Goal: Task Accomplishment & Management: Use online tool/utility

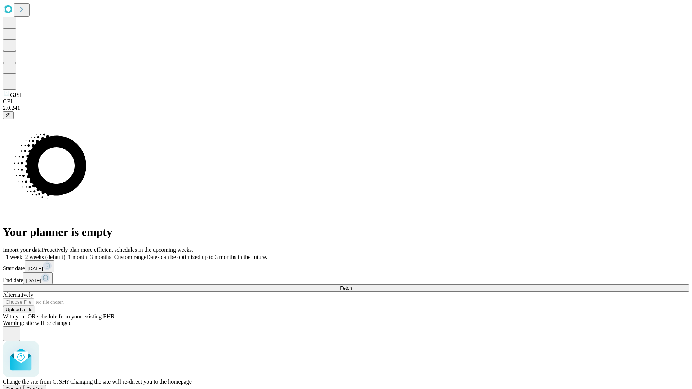
click at [44, 387] on span "Confirm" at bounding box center [35, 389] width 17 height 5
click at [22, 254] on label "1 week" at bounding box center [12, 257] width 19 height 6
click at [352, 286] on span "Fetch" at bounding box center [346, 288] width 12 height 5
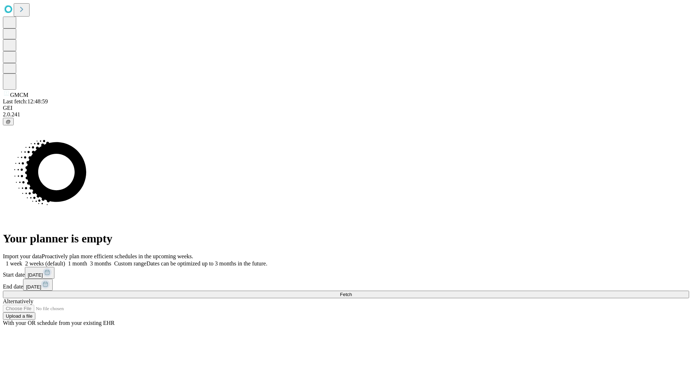
click at [22, 261] on label "1 week" at bounding box center [12, 264] width 19 height 6
click at [352, 292] on span "Fetch" at bounding box center [346, 294] width 12 height 5
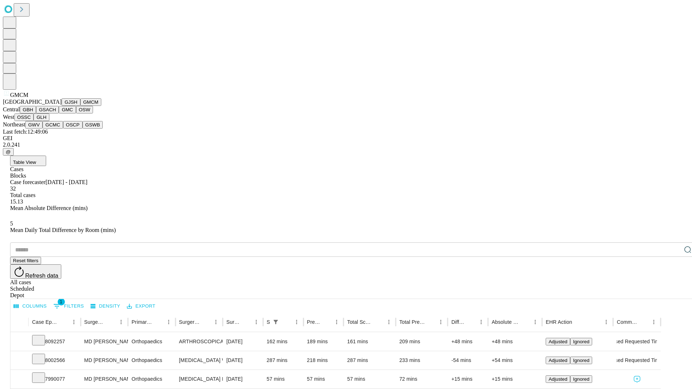
click at [36, 114] on button "GBH" at bounding box center [28, 110] width 16 height 8
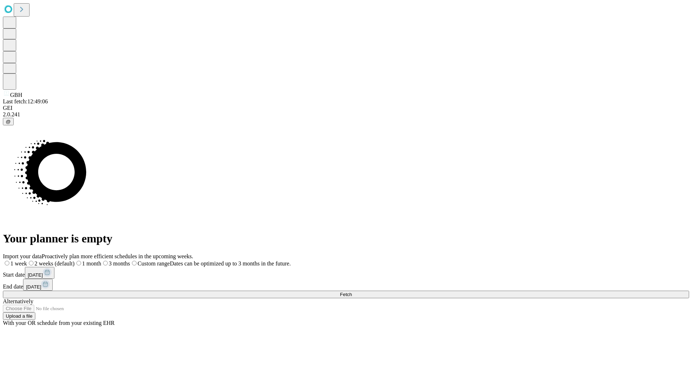
click at [352, 292] on span "Fetch" at bounding box center [346, 294] width 12 height 5
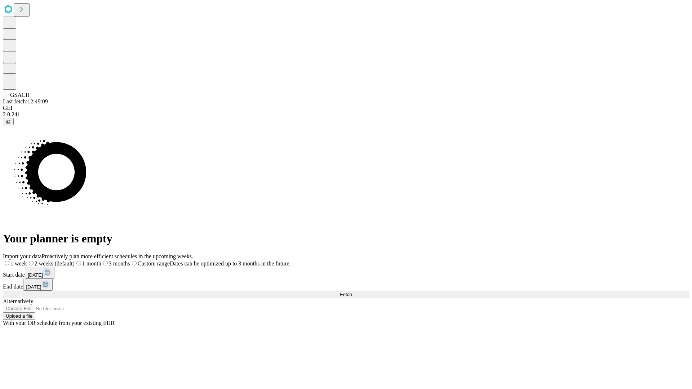
click at [352, 292] on span "Fetch" at bounding box center [346, 294] width 12 height 5
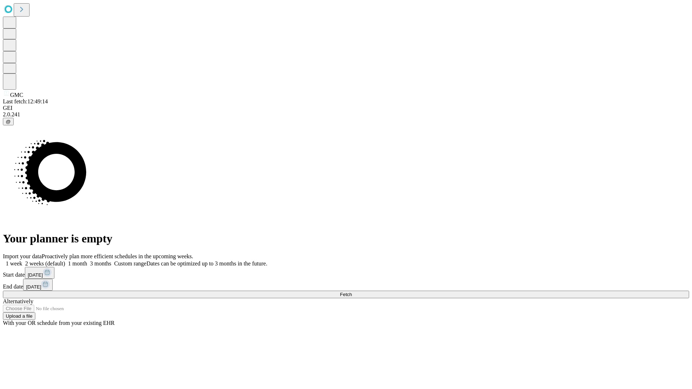
click at [352, 292] on span "Fetch" at bounding box center [346, 294] width 12 height 5
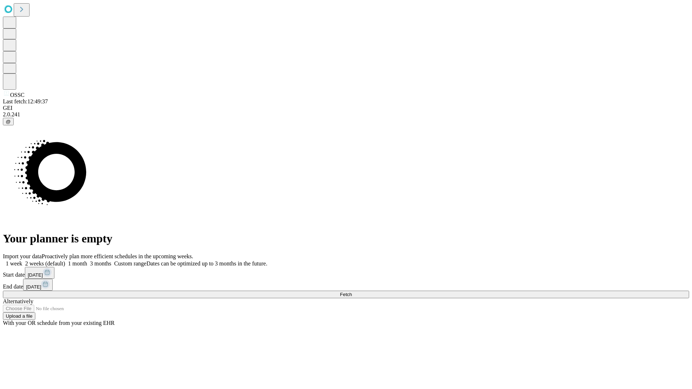
click at [22, 261] on label "1 week" at bounding box center [12, 264] width 19 height 6
click at [352, 292] on span "Fetch" at bounding box center [346, 294] width 12 height 5
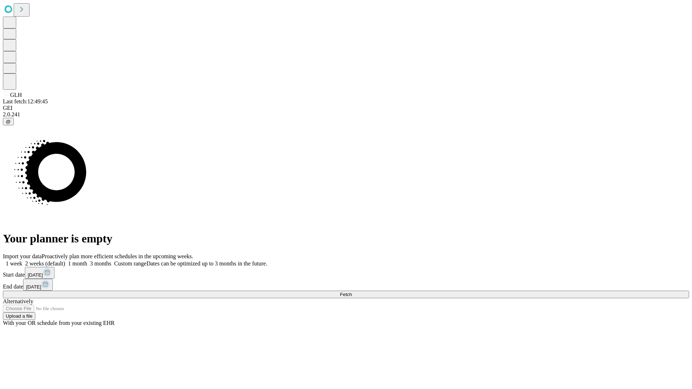
click at [22, 261] on label "1 week" at bounding box center [12, 264] width 19 height 6
click at [352, 292] on span "Fetch" at bounding box center [346, 294] width 12 height 5
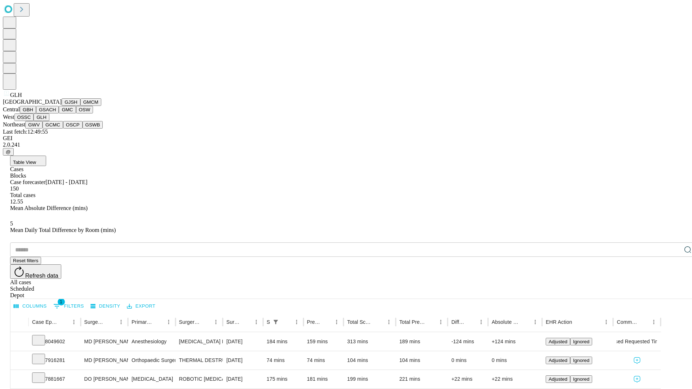
click at [43, 129] on button "GWV" at bounding box center [33, 125] width 17 height 8
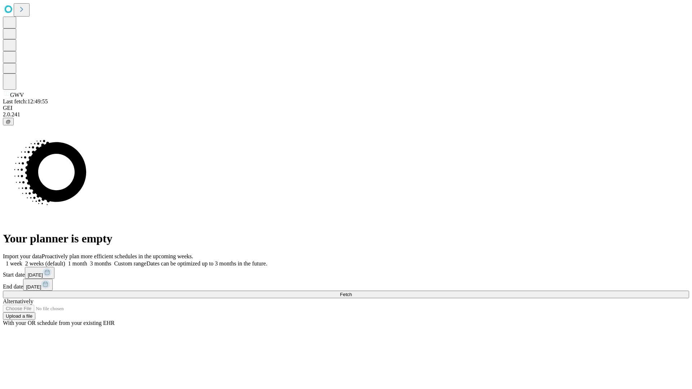
click at [22, 261] on label "1 week" at bounding box center [12, 264] width 19 height 6
click at [352, 292] on span "Fetch" at bounding box center [346, 294] width 12 height 5
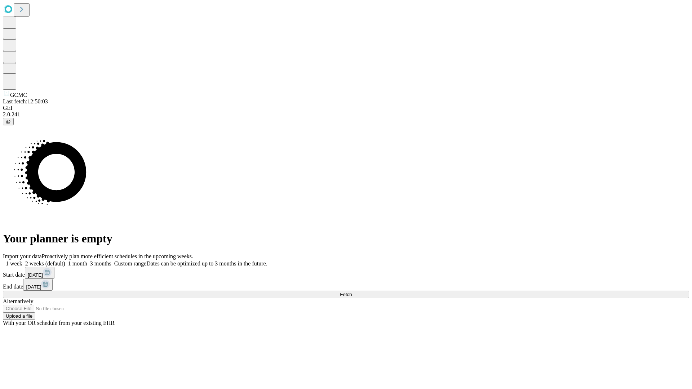
click at [22, 261] on label "1 week" at bounding box center [12, 264] width 19 height 6
click at [352, 292] on span "Fetch" at bounding box center [346, 294] width 12 height 5
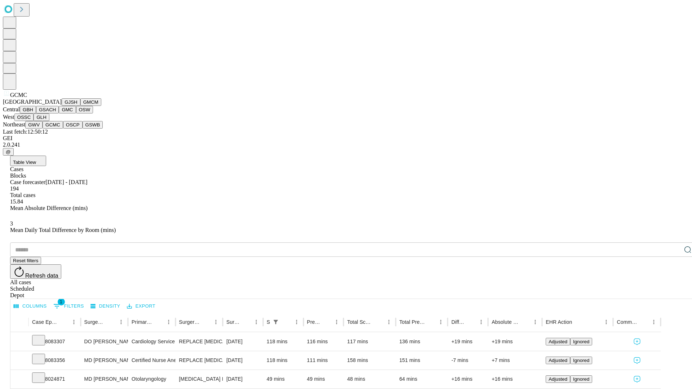
click at [63, 129] on button "OSCP" at bounding box center [72, 125] width 19 height 8
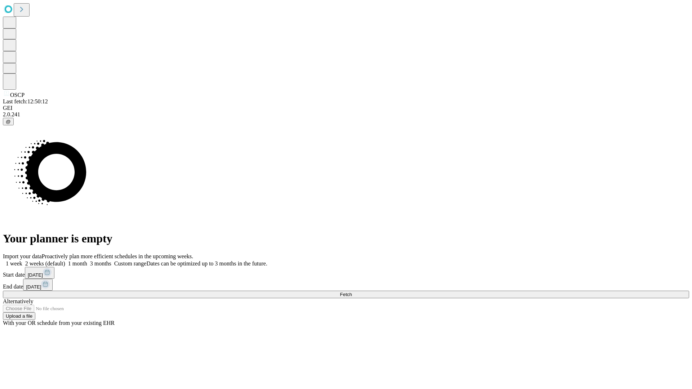
click at [22, 261] on label "1 week" at bounding box center [12, 264] width 19 height 6
click at [352, 292] on span "Fetch" at bounding box center [346, 294] width 12 height 5
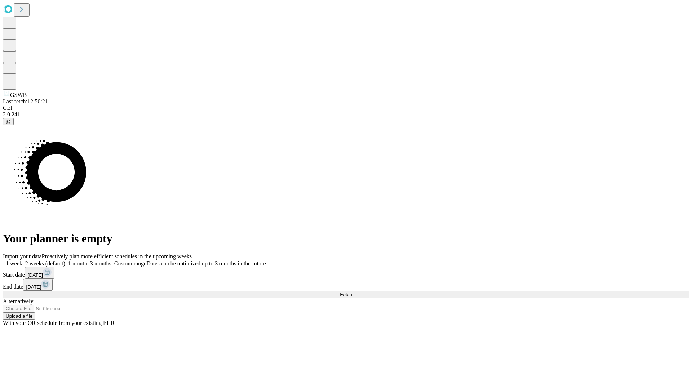
click at [22, 261] on label "1 week" at bounding box center [12, 264] width 19 height 6
click at [352, 292] on span "Fetch" at bounding box center [346, 294] width 12 height 5
